Goal: Contribute content: Add original content to the website for others to see

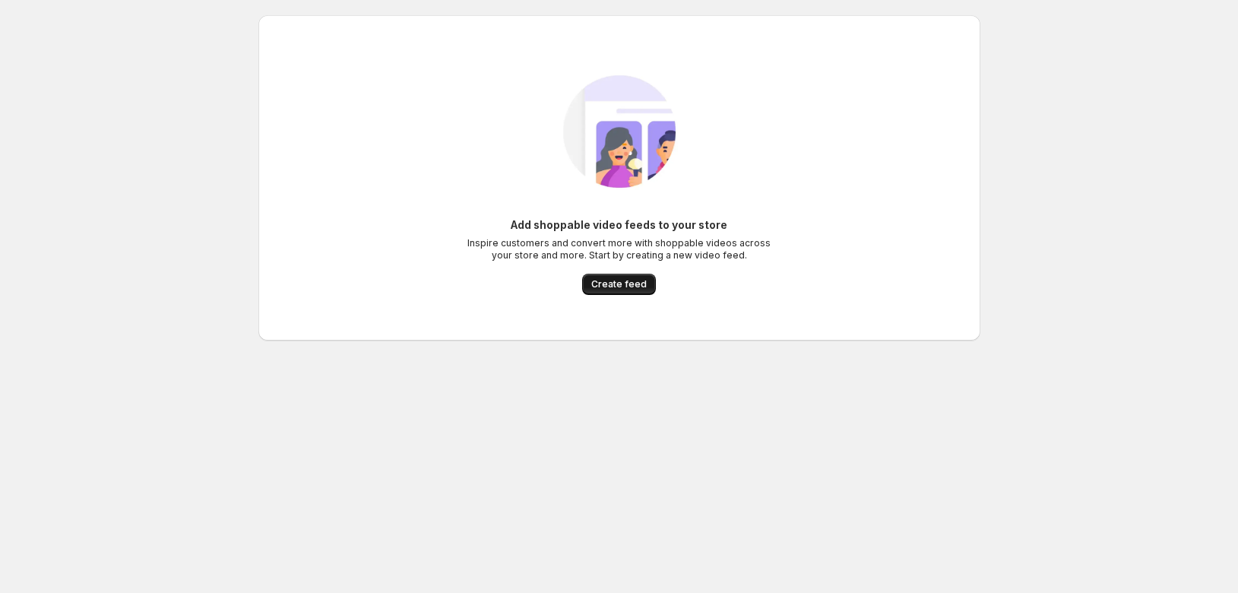
click at [612, 289] on span "Create feed" at bounding box center [618, 284] width 55 height 12
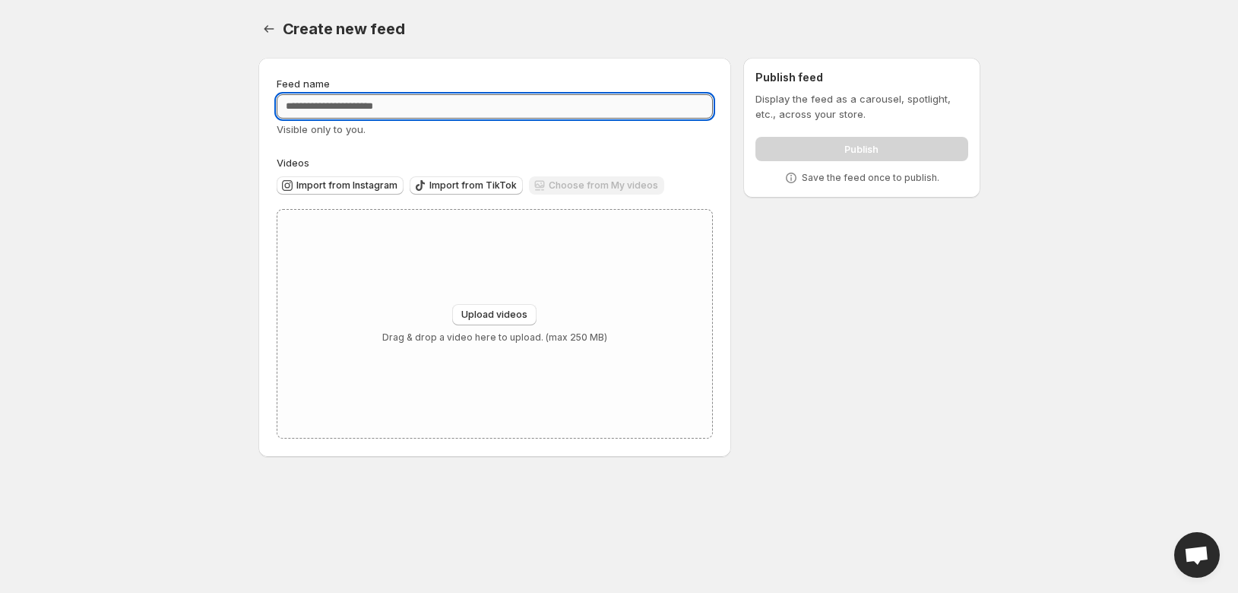
click at [328, 107] on input "Feed name" at bounding box center [495, 106] width 437 height 24
type input "*********"
click at [504, 315] on span "Upload videos" at bounding box center [494, 315] width 66 height 12
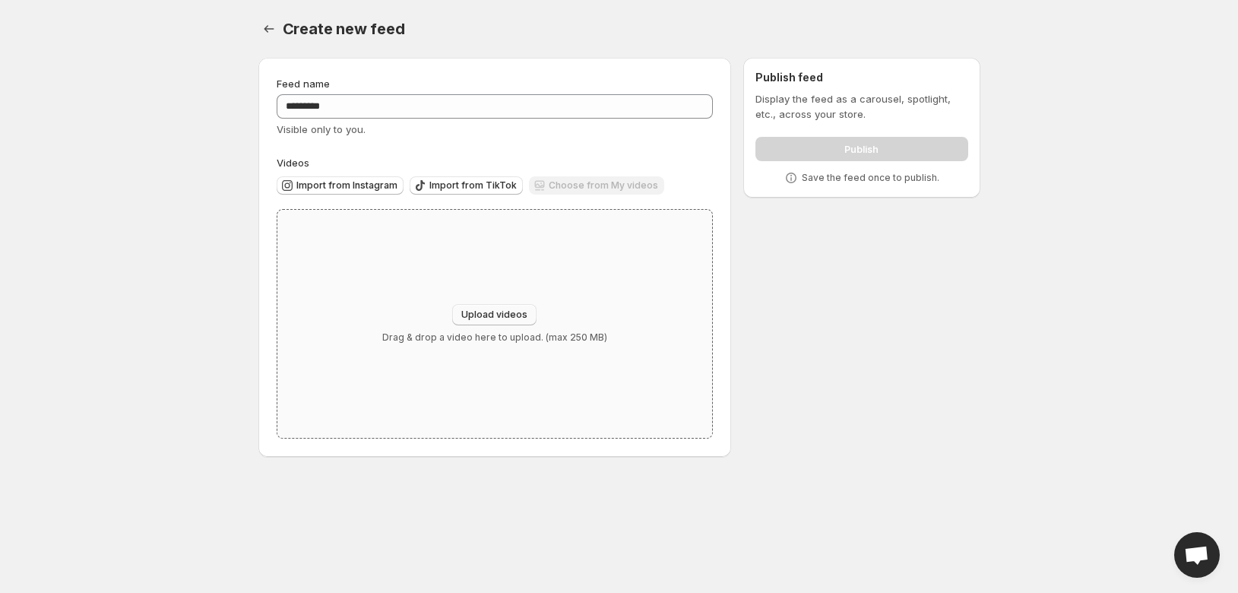
type input "**********"
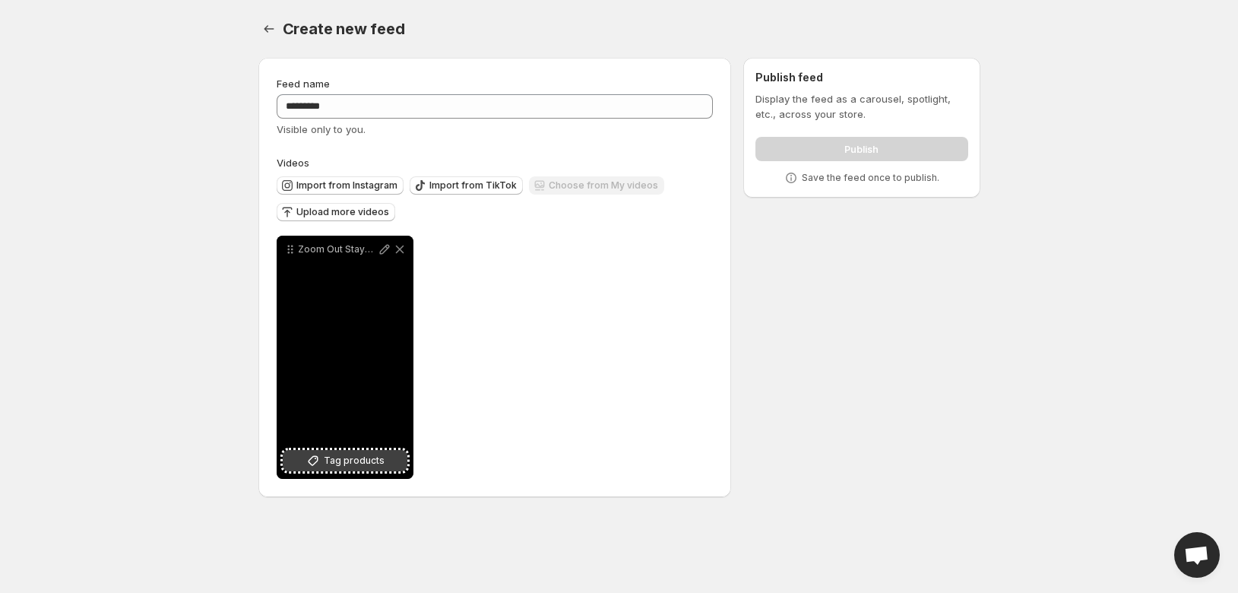
click at [315, 459] on icon at bounding box center [312, 460] width 15 height 15
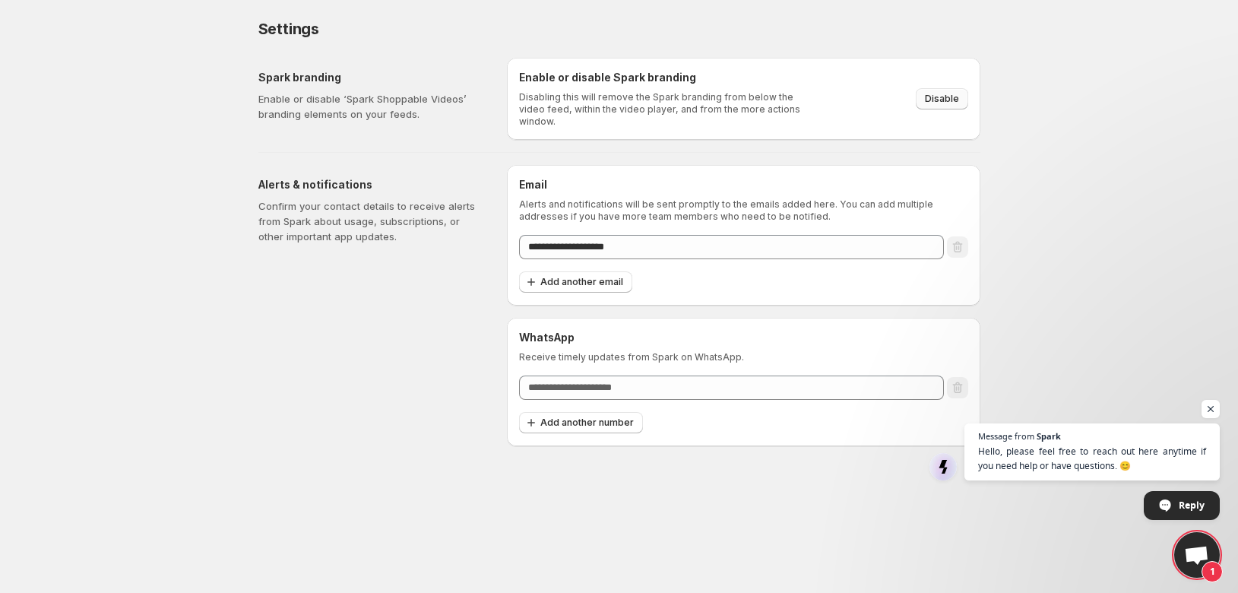
click at [960, 95] on button "Disable" at bounding box center [942, 98] width 52 height 21
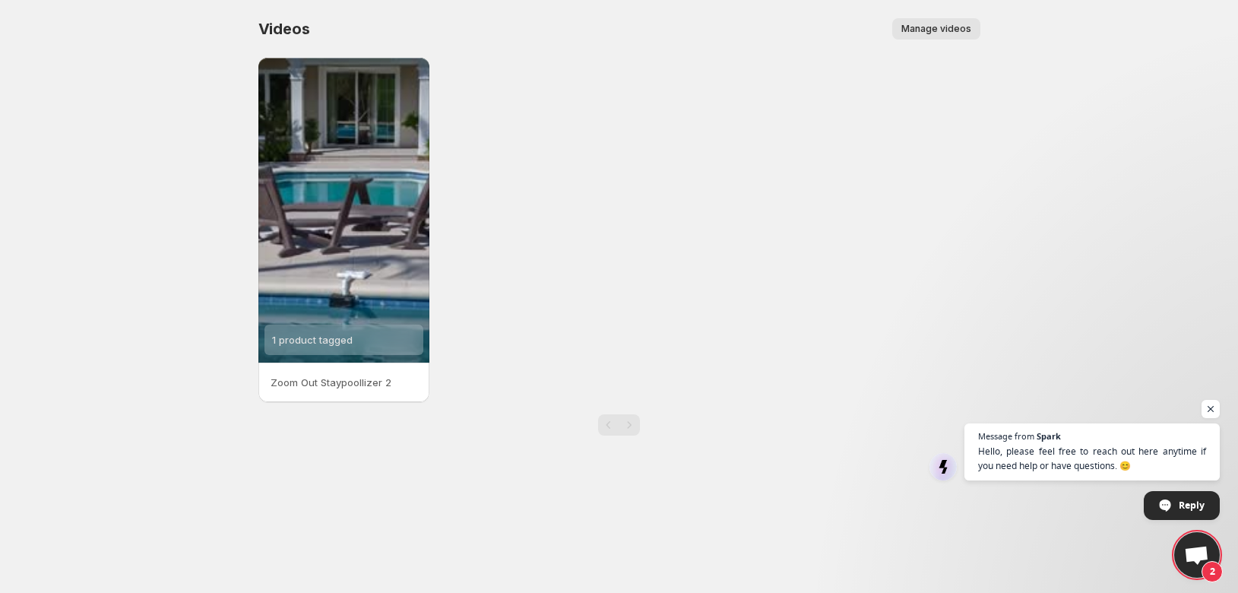
click at [921, 33] on span "Manage videos" at bounding box center [936, 29] width 70 height 12
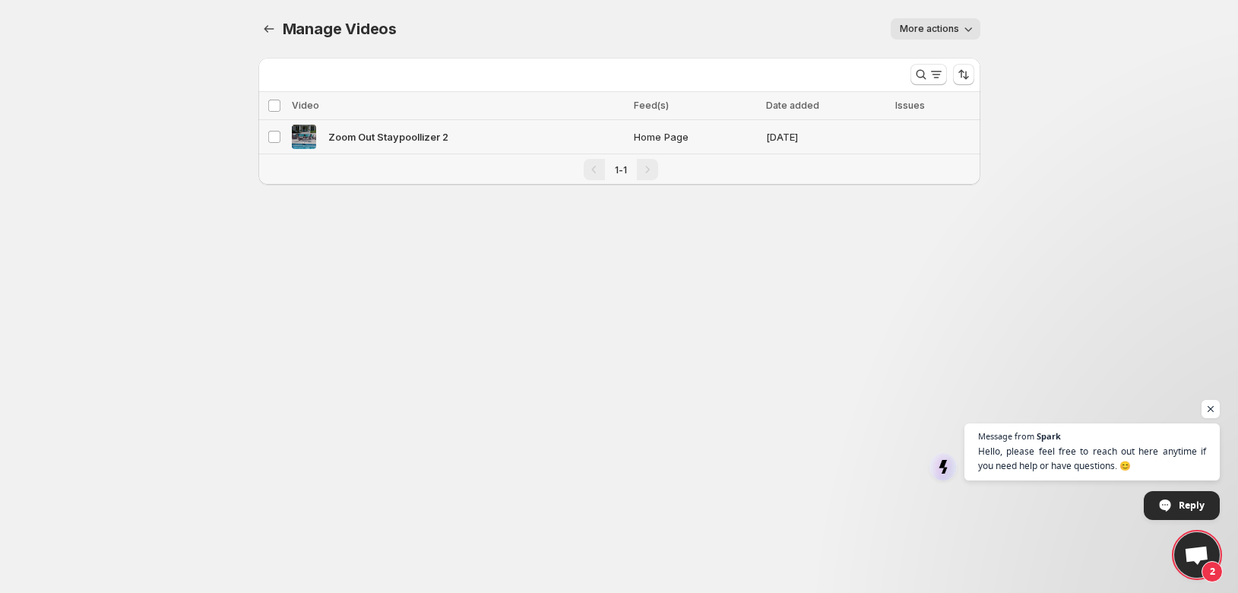
click at [364, 139] on span "Zoom Out Staypoollizer 2" at bounding box center [388, 136] width 120 height 15
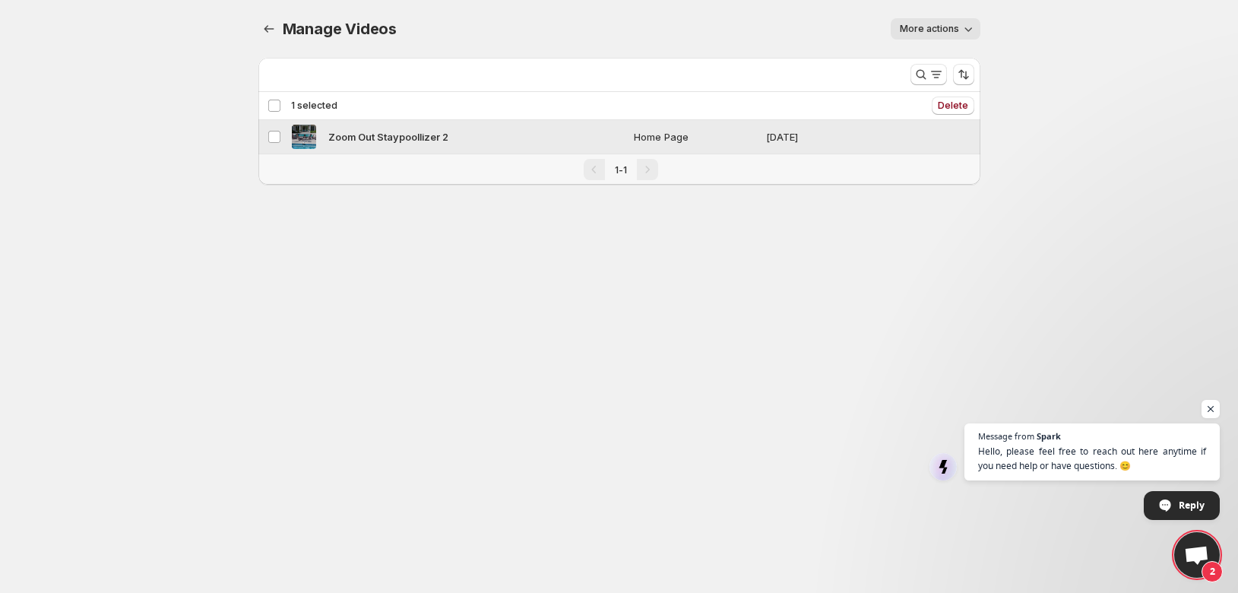
click at [364, 139] on span "Zoom Out Staypoollizer 2" at bounding box center [388, 136] width 120 height 15
click at [653, 134] on span "Home Page" at bounding box center [695, 136] width 123 height 15
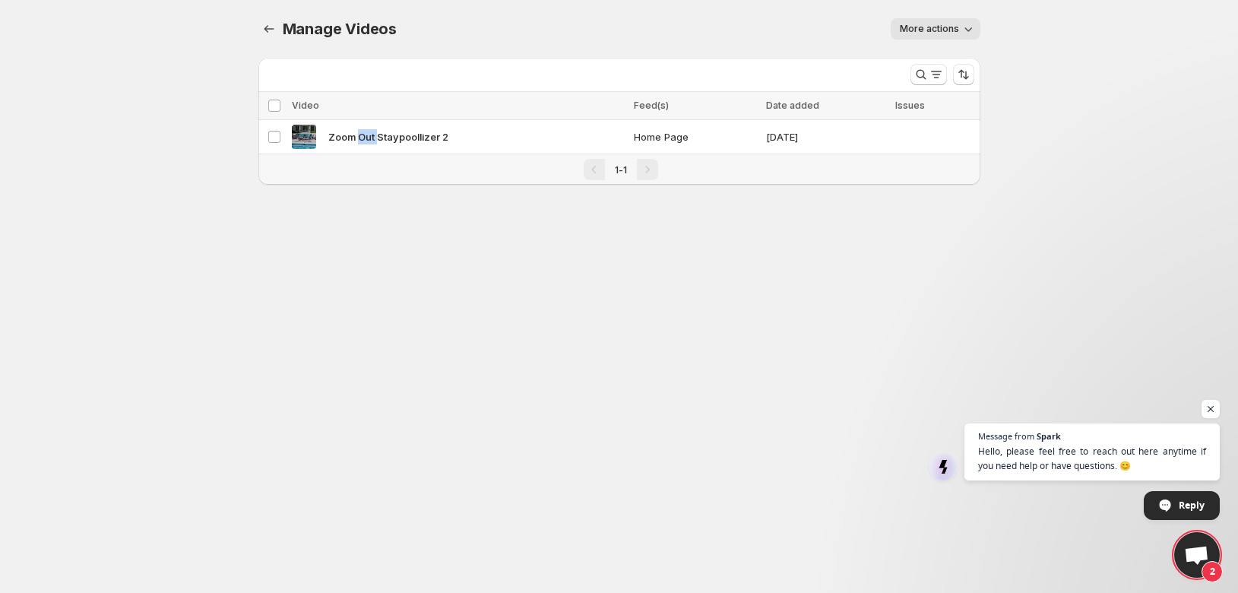
click at [943, 27] on span "More actions" at bounding box center [929, 29] width 59 height 12
click at [968, 242] on body "Home Feeds Videos Subscription Settings Manage Videos. This page is ready Manag…" at bounding box center [619, 296] width 1238 height 593
